Goal: Information Seeking & Learning: Understand process/instructions

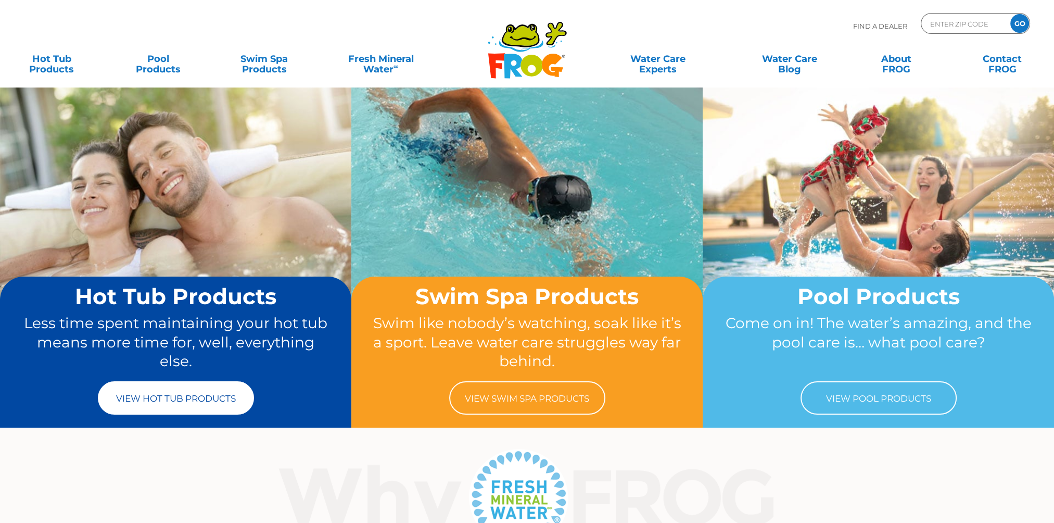
click at [166, 403] on link "View Hot Tub Products" at bounding box center [176, 397] width 156 height 33
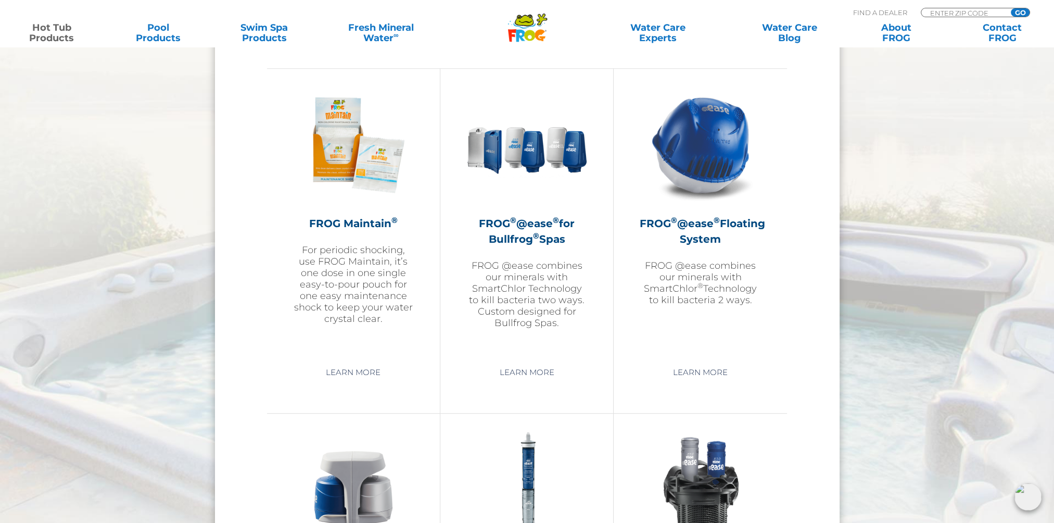
scroll to position [1146, 0]
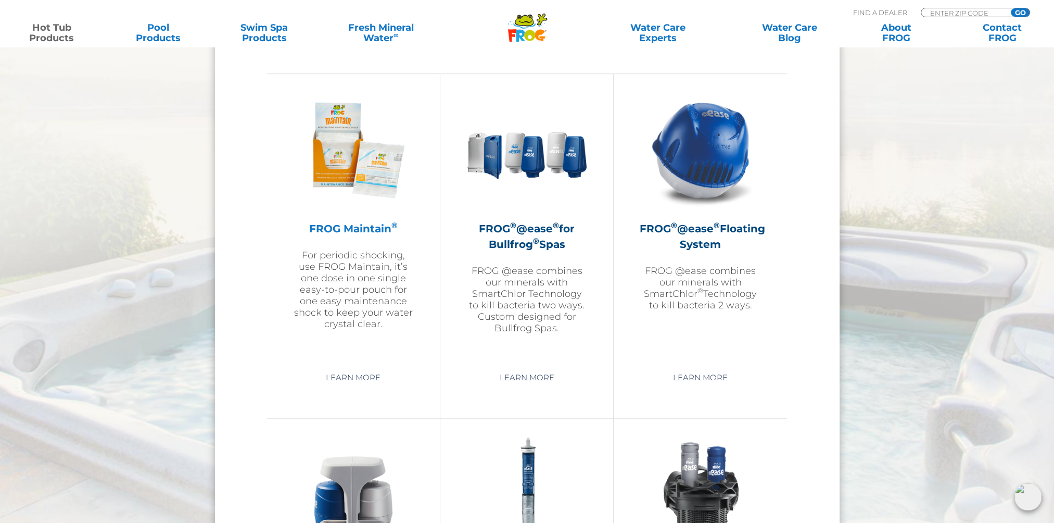
click at [374, 192] on img at bounding box center [353, 150] width 121 height 121
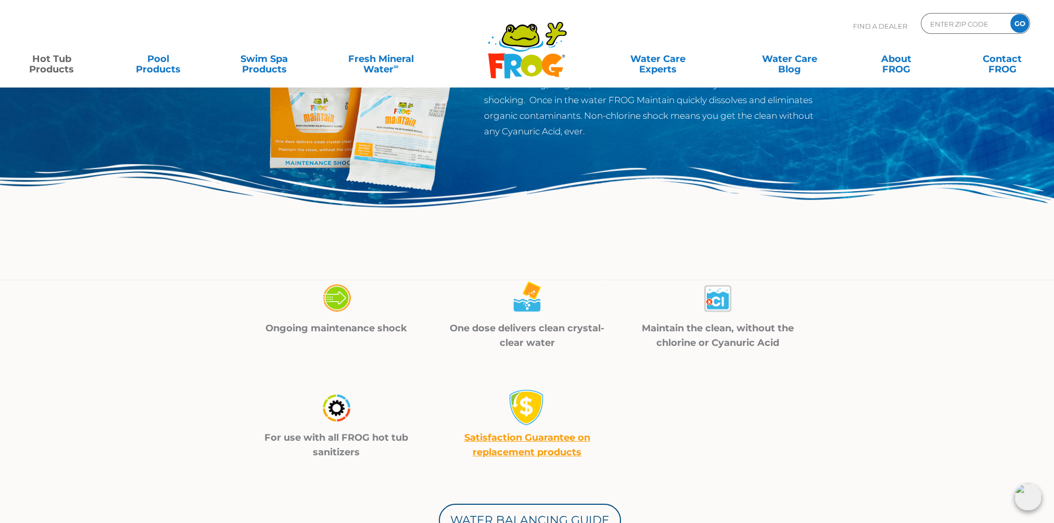
scroll to position [59, 0]
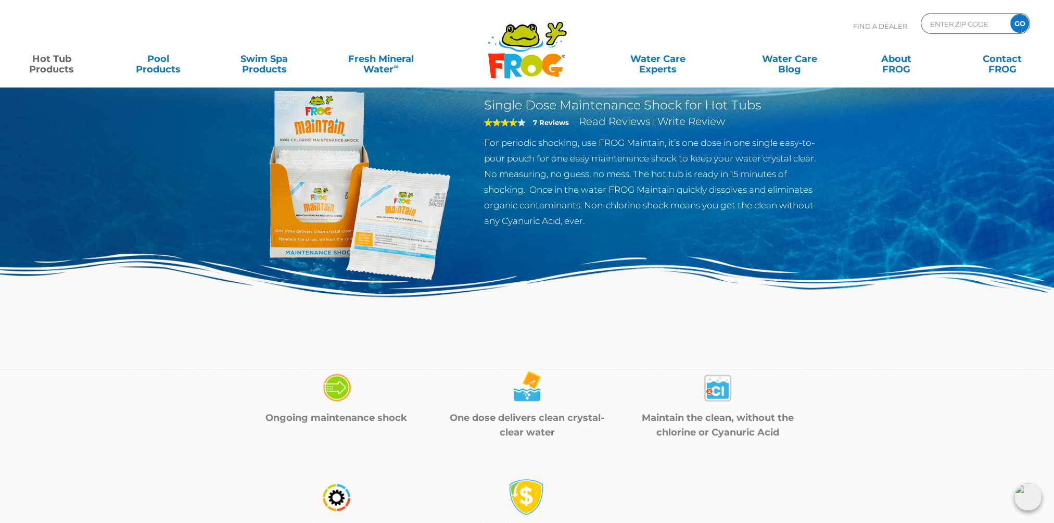
click at [402, 210] on img at bounding box center [350, 185] width 238 height 238
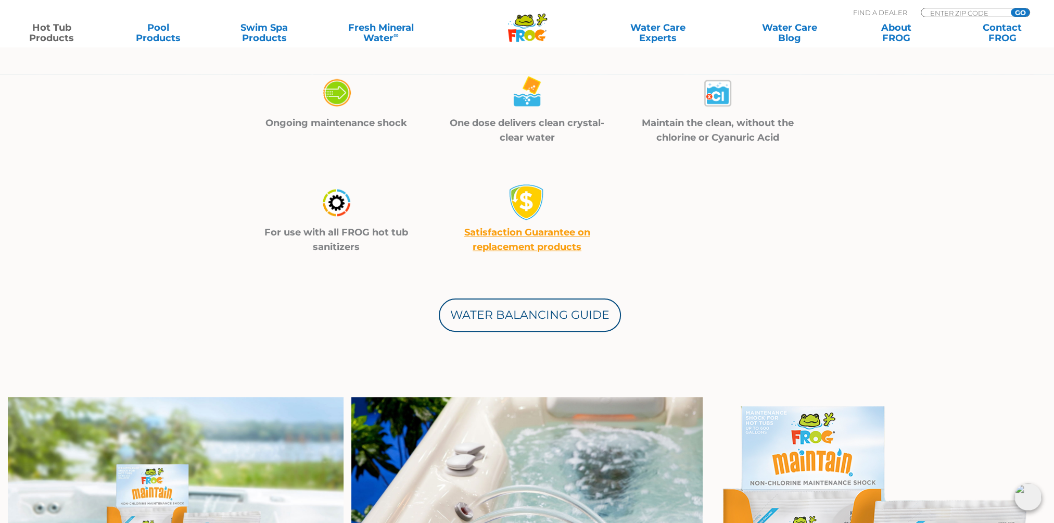
scroll to position [372, 0]
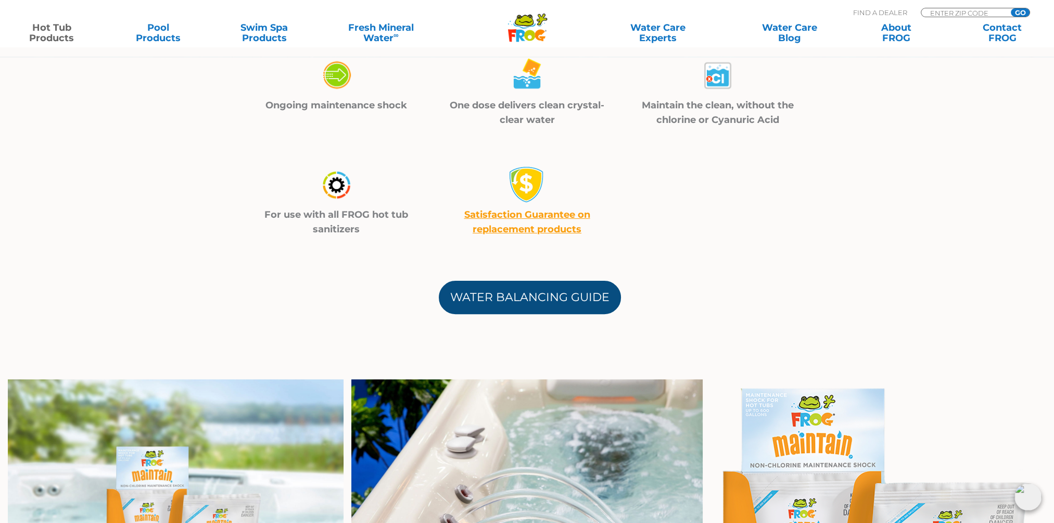
click at [579, 305] on link "Water Balancing Guide" at bounding box center [530, 297] width 182 height 33
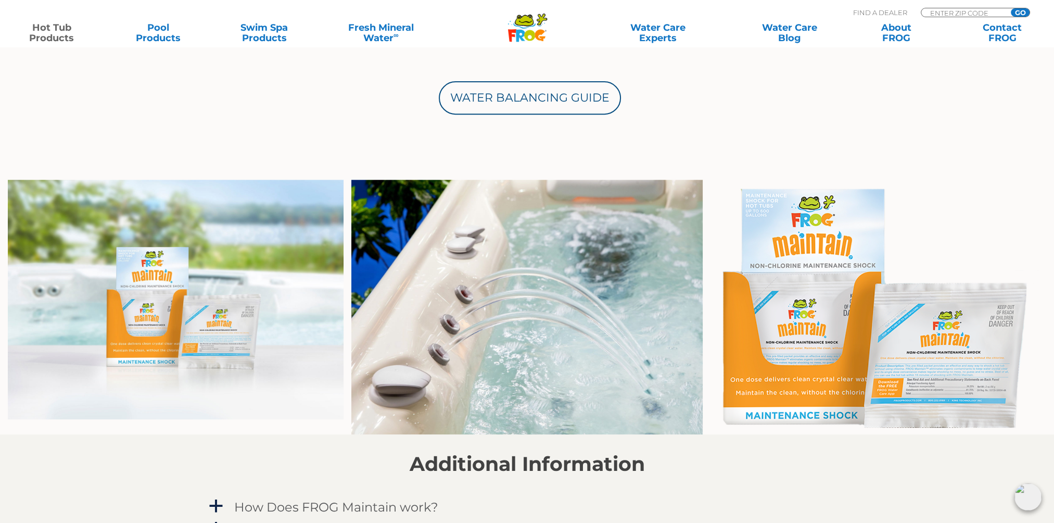
scroll to position [580, 0]
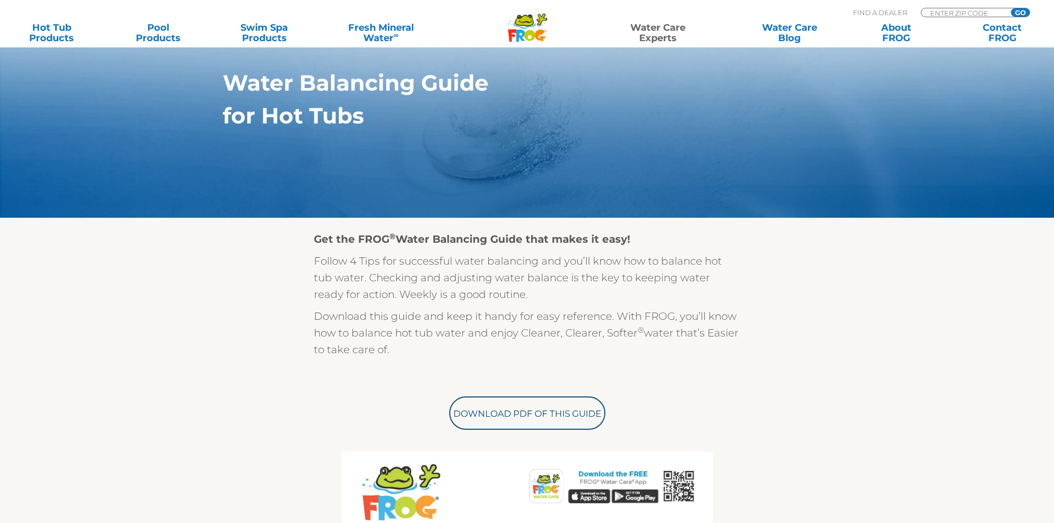
scroll to position [156, 0]
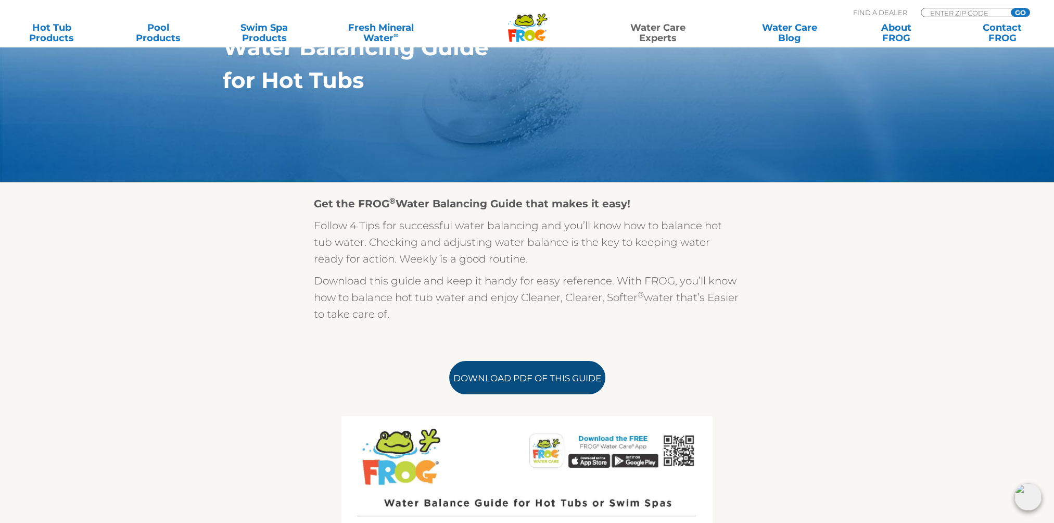
click at [527, 381] on link "Download PDF of this Guide" at bounding box center [527, 377] width 156 height 33
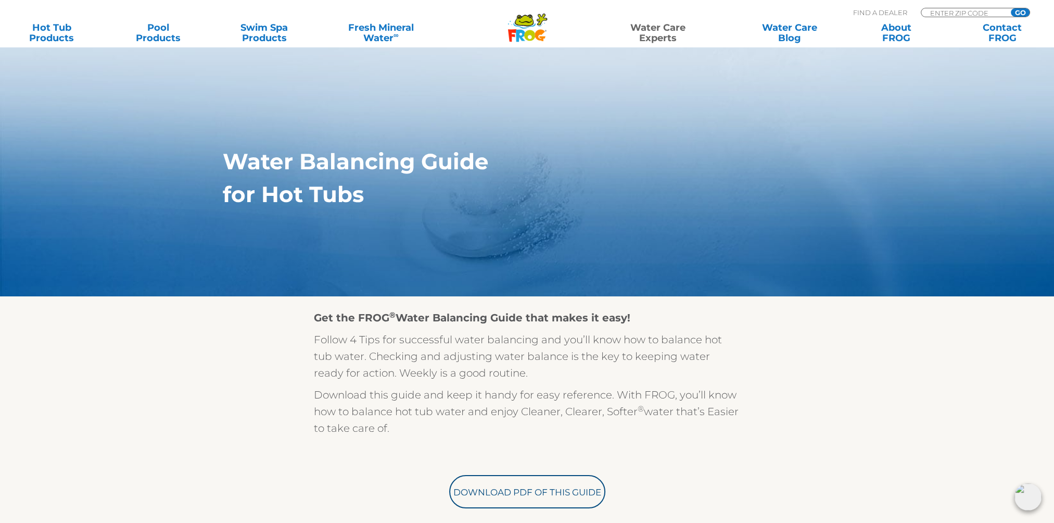
scroll to position [0, 0]
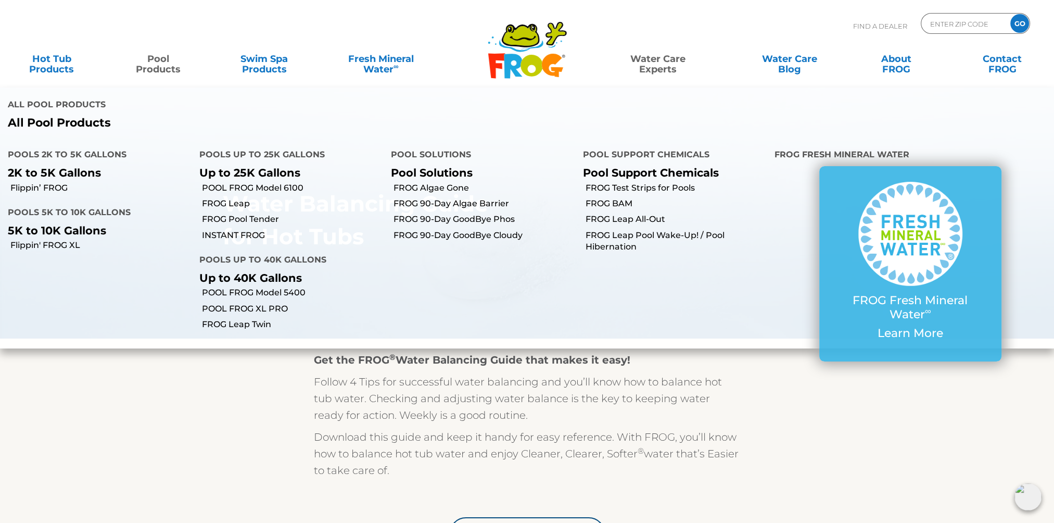
click at [154, 69] on link "Pool Products" at bounding box center [158, 58] width 83 height 21
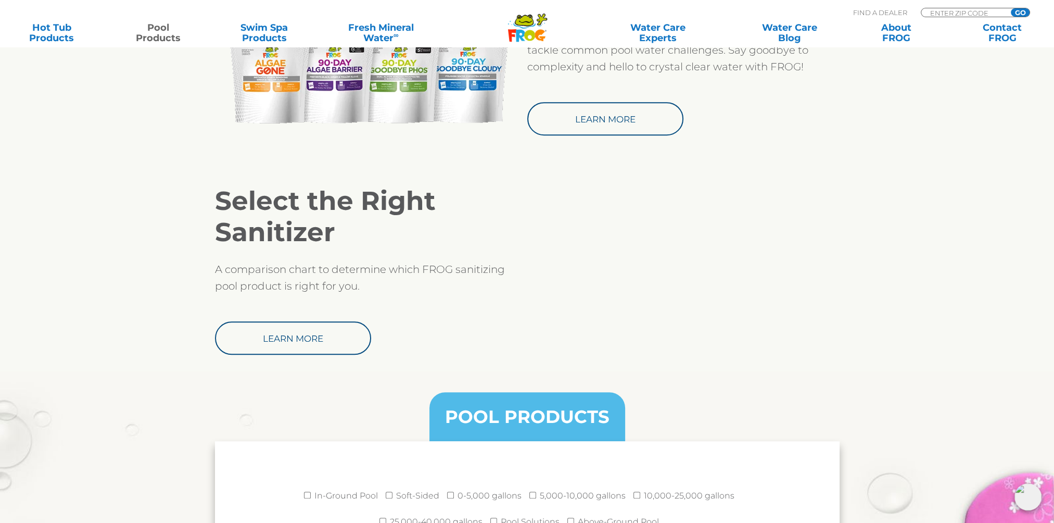
scroll to position [1198, 0]
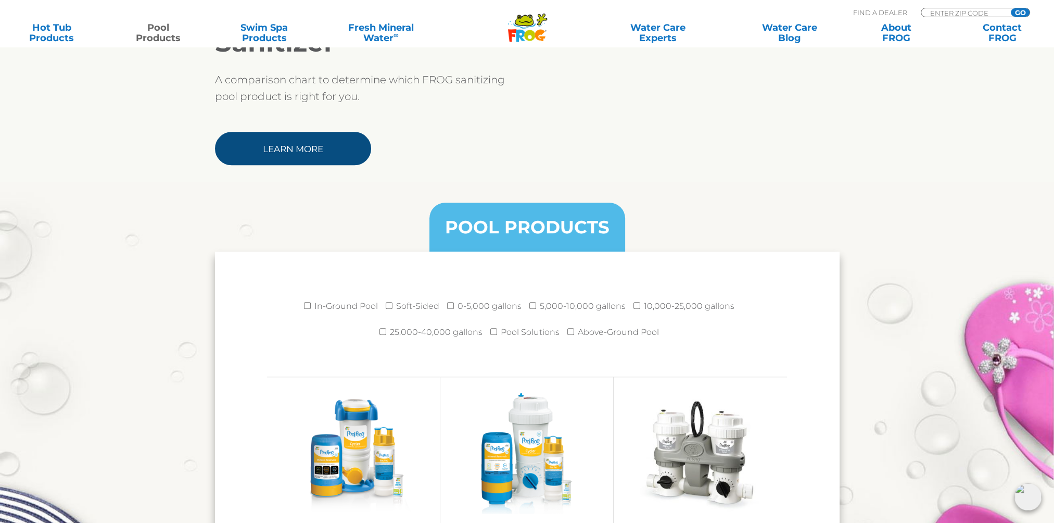
click at [333, 156] on link "Learn More" at bounding box center [293, 148] width 156 height 33
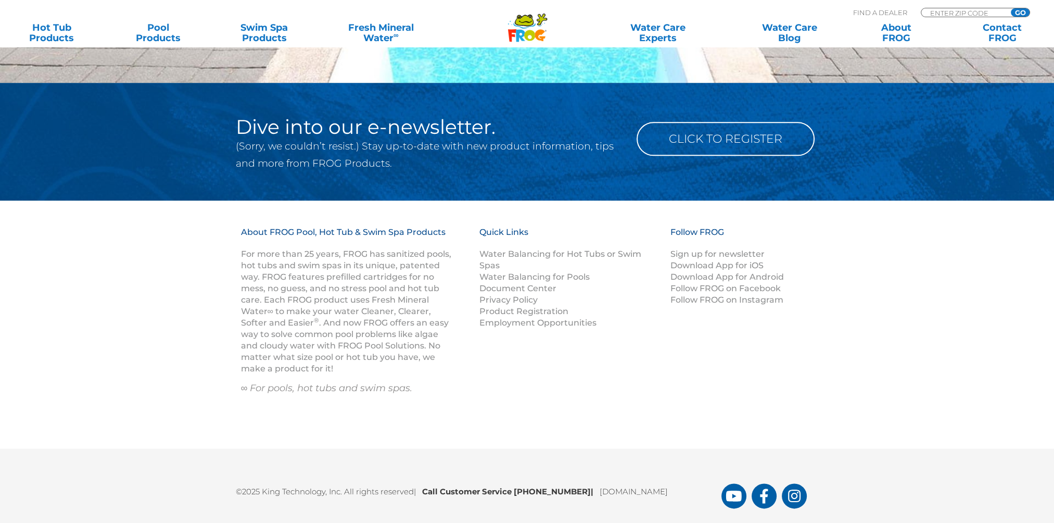
scroll to position [1562, 0]
